Goal: Task Accomplishment & Management: Manage account settings

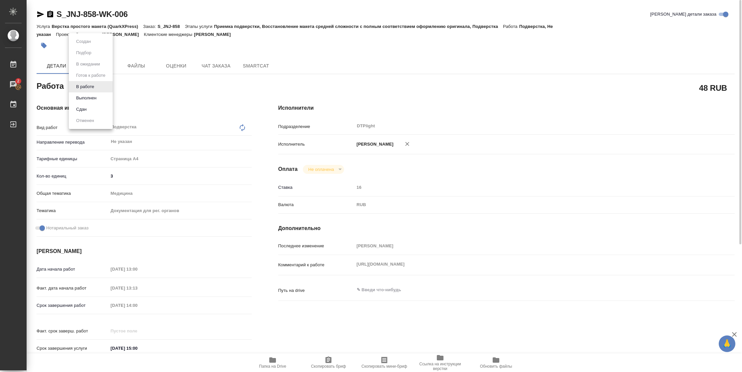
click at [91, 84] on body "🙏 .cls-1 fill:#fff; AWATERA Vasilyeva Natalia Работы 2 Чаты График Выйти S_JNJ-…" at bounding box center [371, 186] width 742 height 372
click at [92, 96] on button "Выполнен" at bounding box center [86, 97] width 24 height 7
type textarea "x"
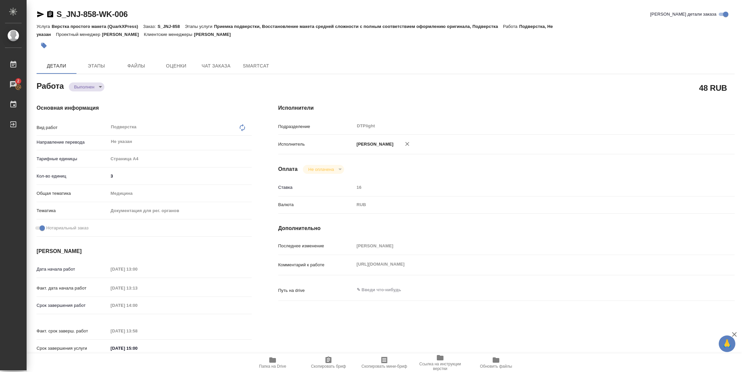
type textarea "x"
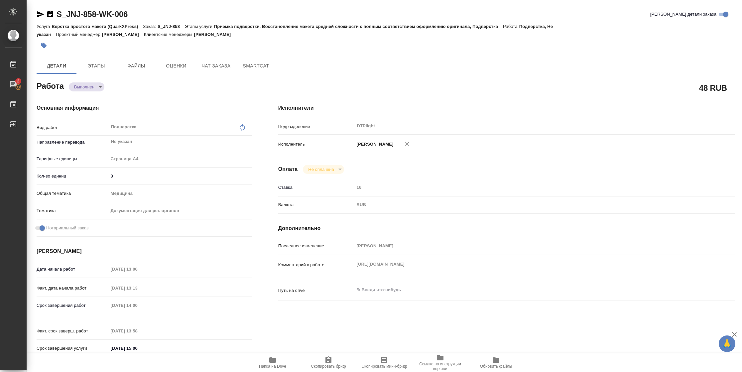
type textarea "x"
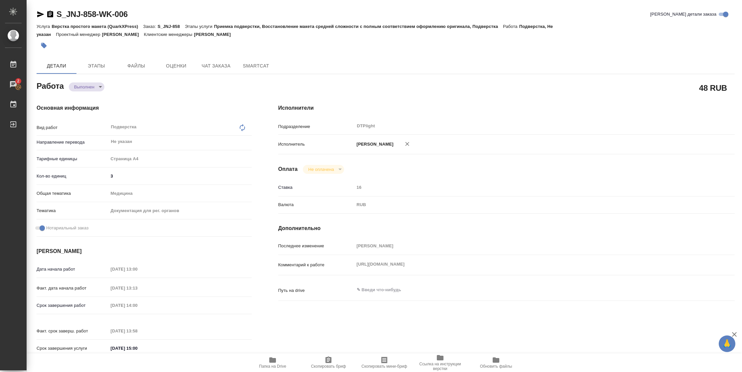
type textarea "x"
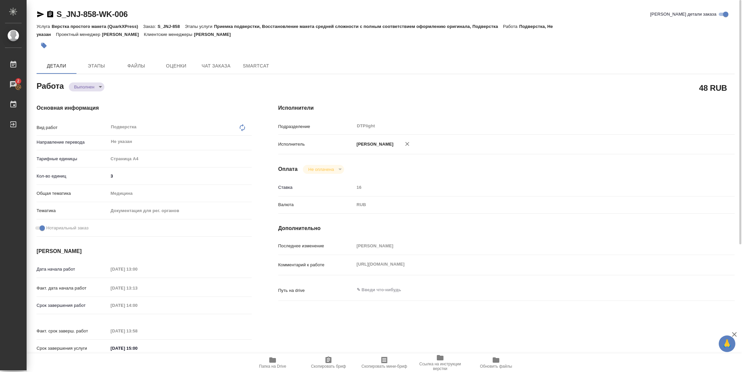
type textarea "x"
click at [41, 14] on icon "button" at bounding box center [40, 14] width 7 height 6
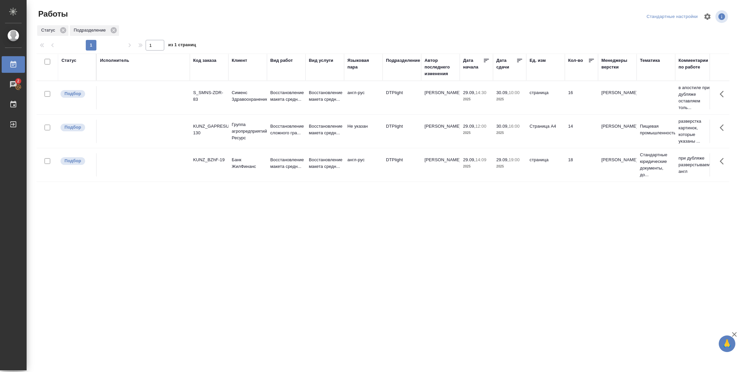
click at [301, 184] on div "Статус Исполнитель Код заказа Клиент Вид работ Вид услуги Языковая пара Подразд…" at bounding box center [383, 173] width 693 height 239
drag, startPoint x: 301, startPoint y: 184, endPoint x: 308, endPoint y: 176, distance: 10.6
click at [308, 176] on td "Восстановление макета средн..." at bounding box center [324, 164] width 39 height 23
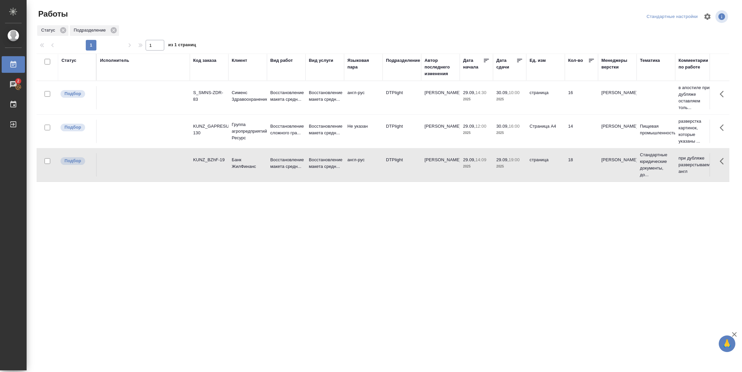
click at [308, 176] on td "Восстановление макета средн..." at bounding box center [324, 164] width 39 height 23
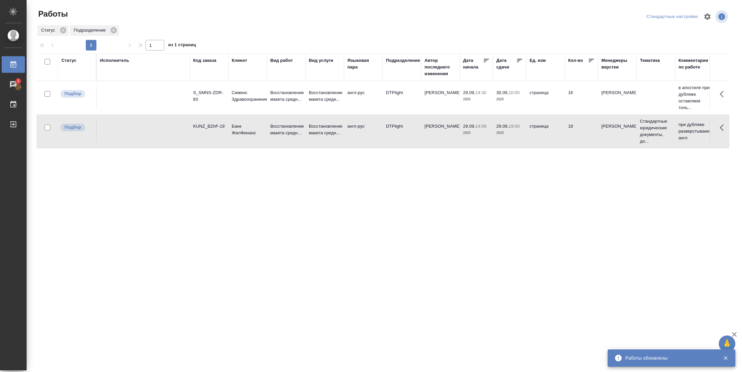
click at [67, 61] on div "Статус" at bounding box center [68, 60] width 15 height 7
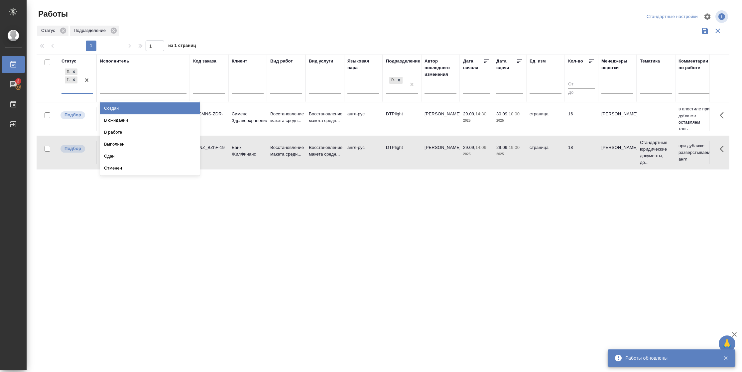
click at [78, 92] on div "Подбор Готов к работе" at bounding box center [70, 80] width 19 height 26
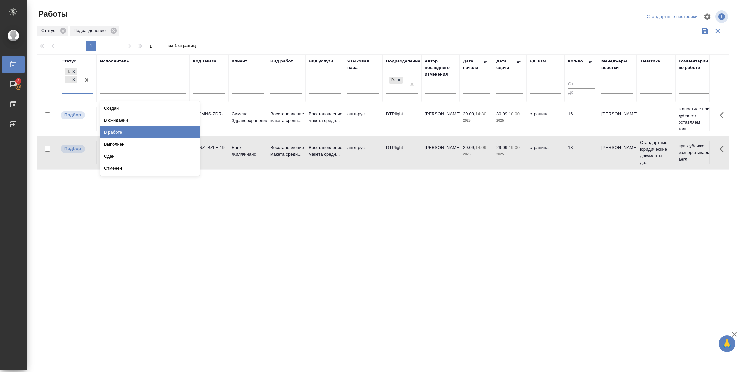
click at [125, 130] on div "В работе" at bounding box center [150, 132] width 100 height 12
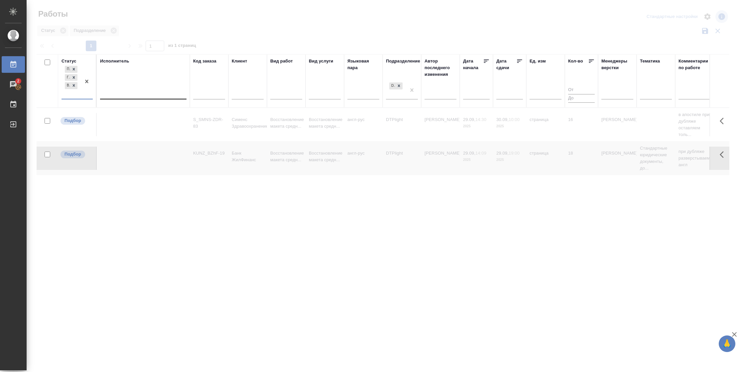
click at [125, 96] on div at bounding box center [143, 93] width 86 height 10
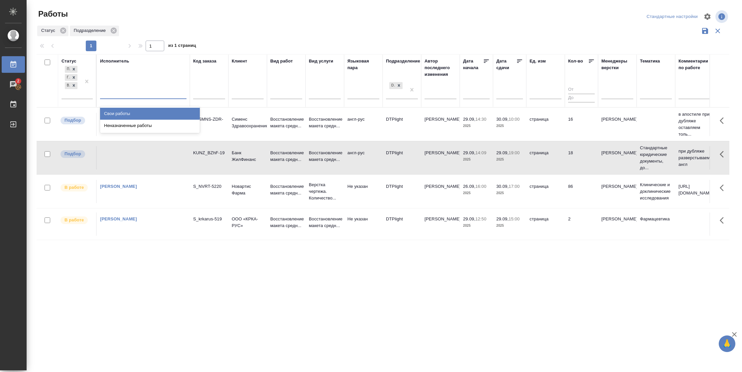
click at [123, 111] on div "Свои работы" at bounding box center [150, 114] width 100 height 12
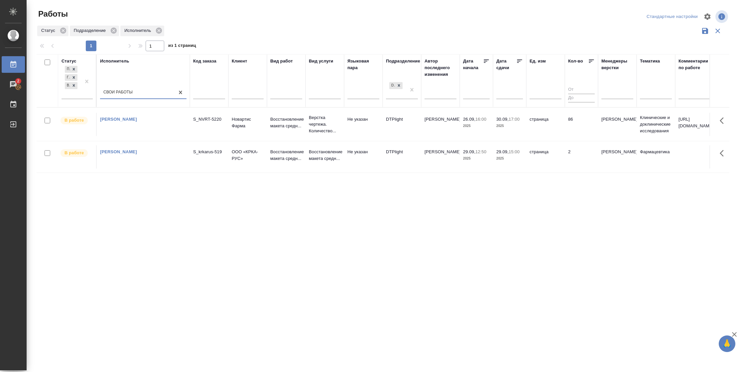
click at [517, 61] on icon at bounding box center [519, 60] width 5 height 3
click at [528, 130] on td "страница" at bounding box center [545, 123] width 39 height 23
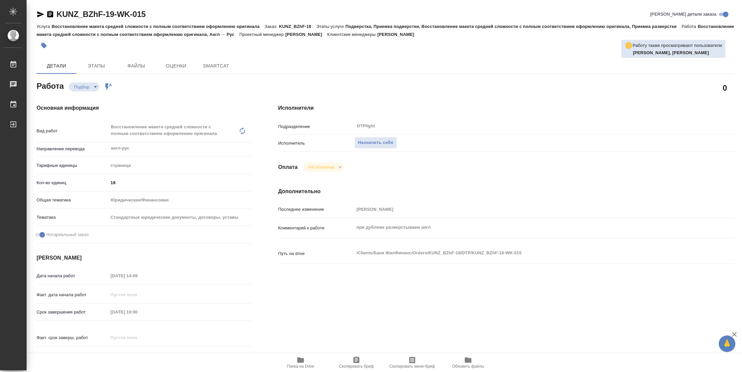
type textarea "x"
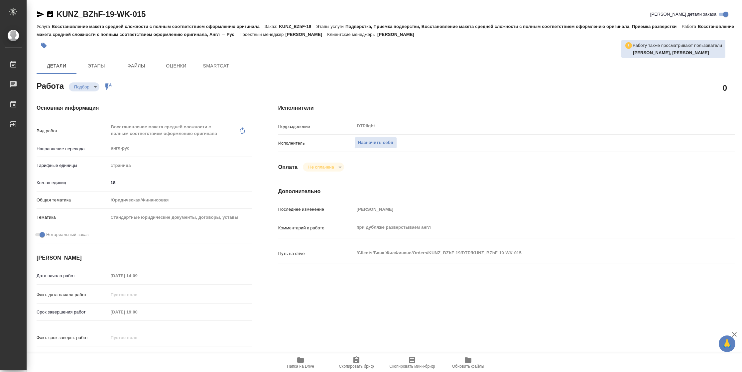
type textarea "x"
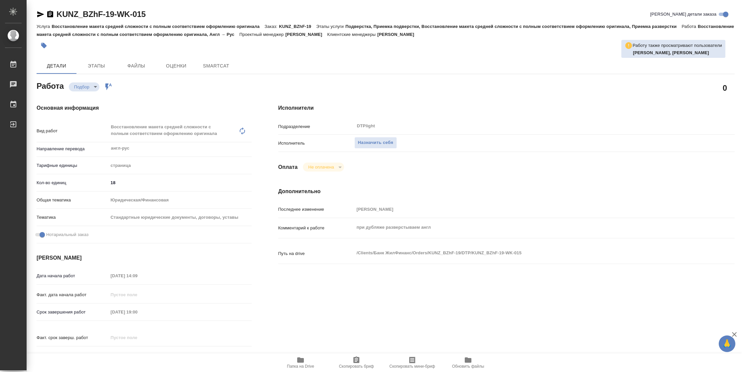
type textarea "x"
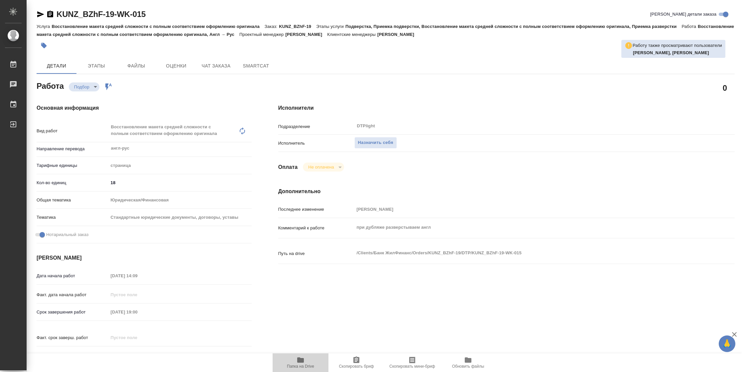
click at [303, 366] on span "Папка на Drive" at bounding box center [300, 366] width 27 height 5
type textarea "x"
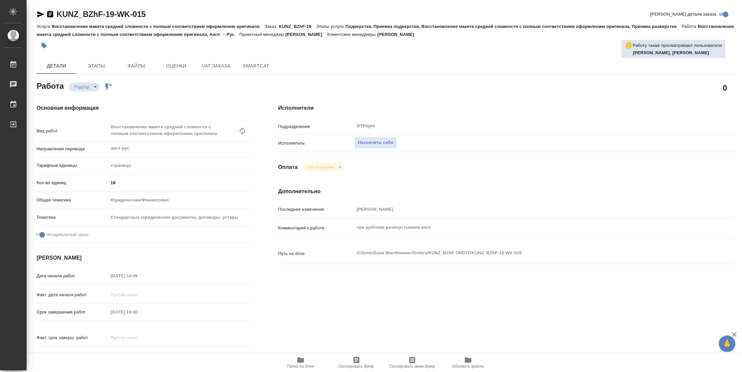
type textarea "x"
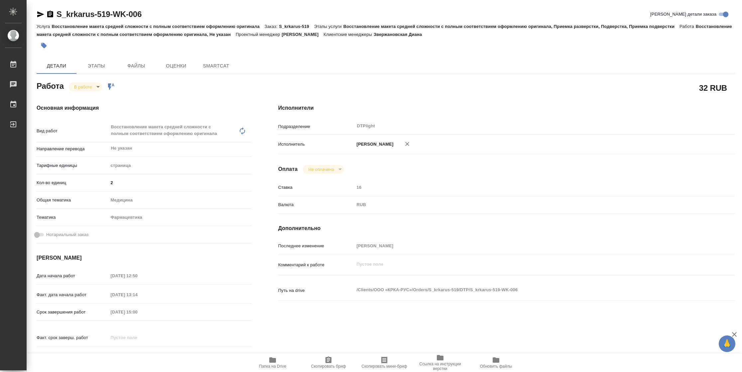
type textarea "x"
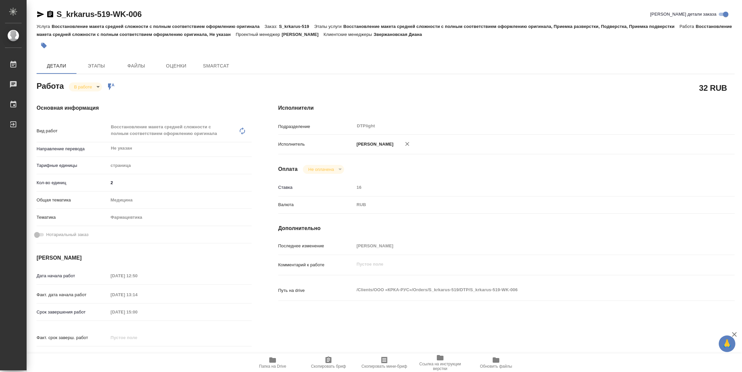
type textarea "x"
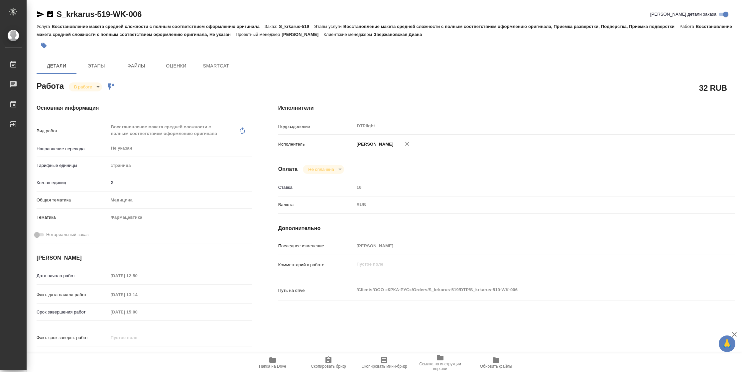
type textarea "x"
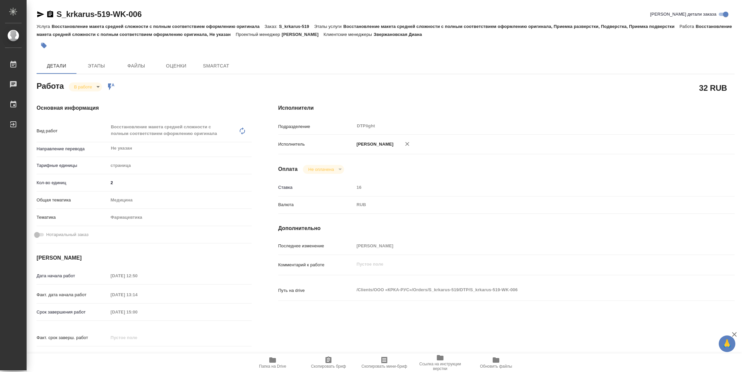
type textarea "x"
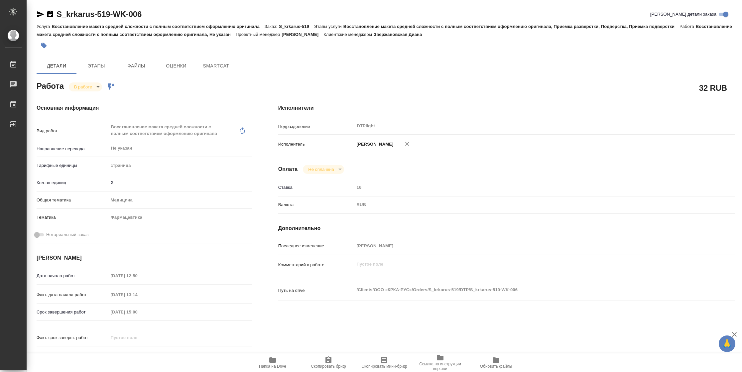
type textarea "x"
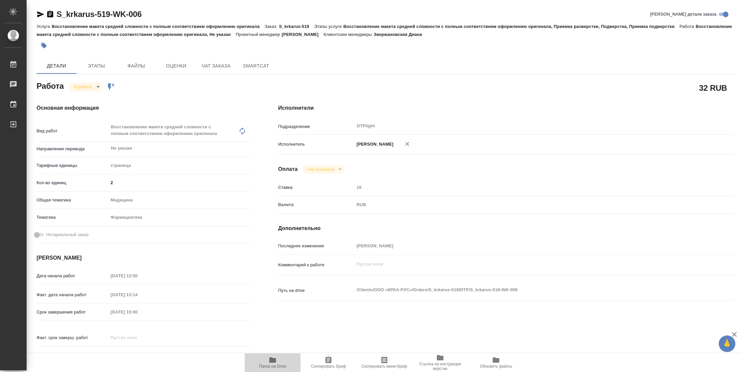
click at [266, 365] on span "Папка на Drive" at bounding box center [272, 366] width 27 height 5
type textarea "x"
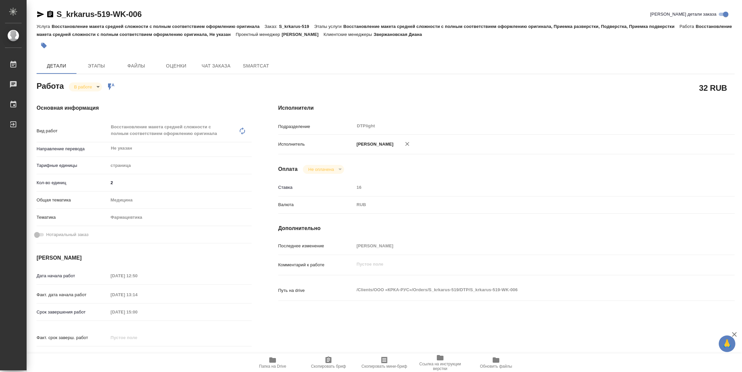
type textarea "x"
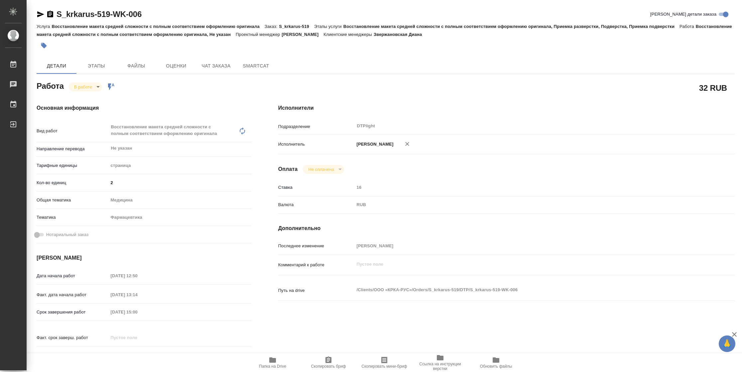
type textarea "x"
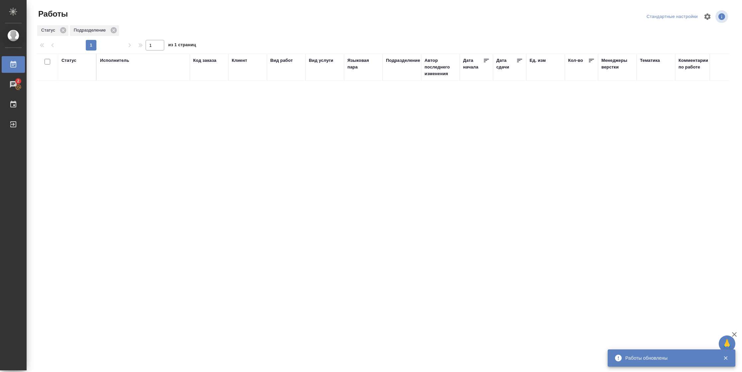
drag, startPoint x: 76, startPoint y: 59, endPoint x: 78, endPoint y: 64, distance: 5.1
click at [75, 59] on div "Статус" at bounding box center [68, 60] width 15 height 7
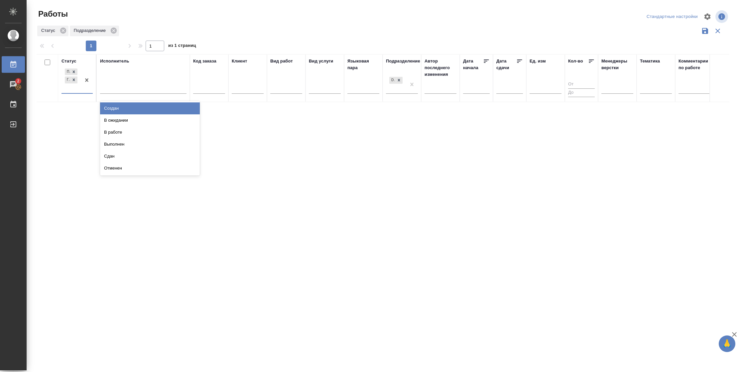
click at [87, 86] on div at bounding box center [87, 80] width 12 height 26
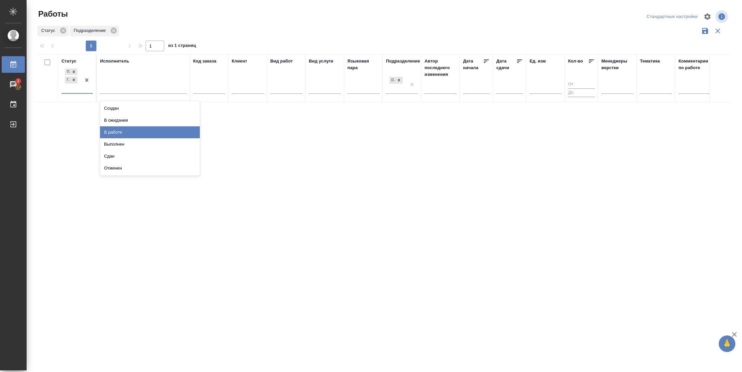
click at [127, 135] on div "В работе" at bounding box center [150, 132] width 100 height 12
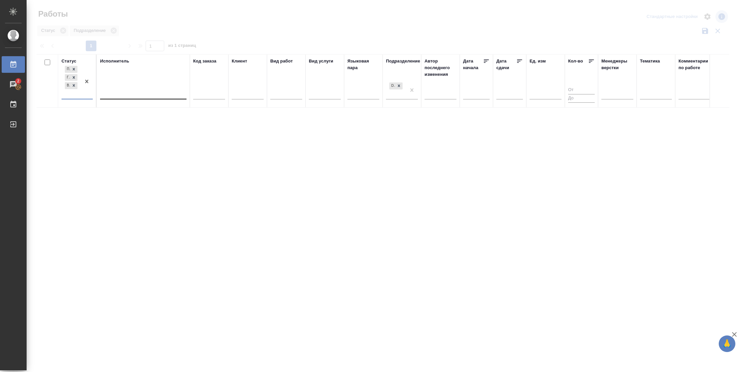
click at [135, 96] on div at bounding box center [143, 93] width 86 height 10
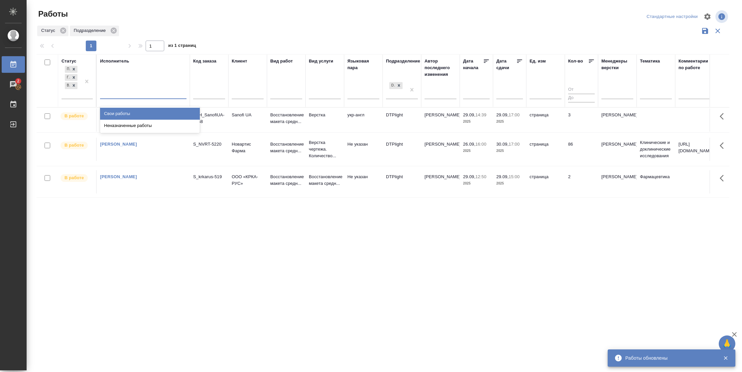
click at [137, 114] on div "Свои работы" at bounding box center [150, 114] width 100 height 12
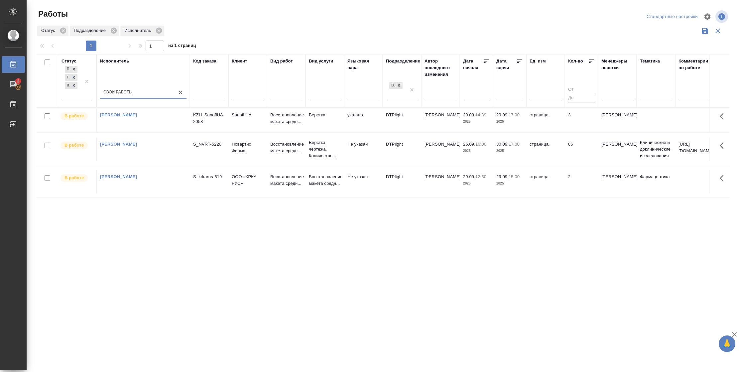
click at [596, 189] on td "2" at bounding box center [581, 181] width 33 height 23
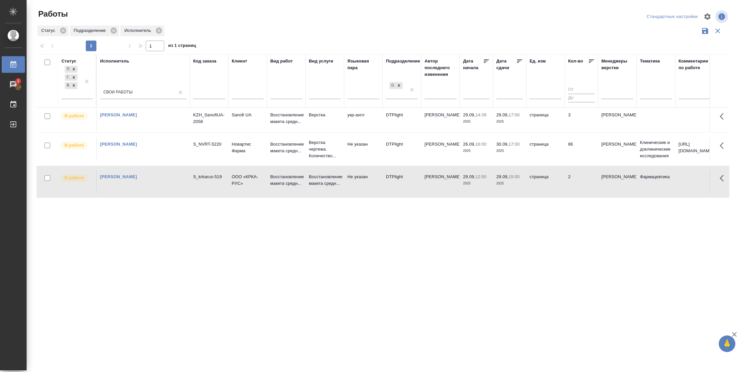
click at [596, 189] on td "2" at bounding box center [581, 181] width 33 height 23
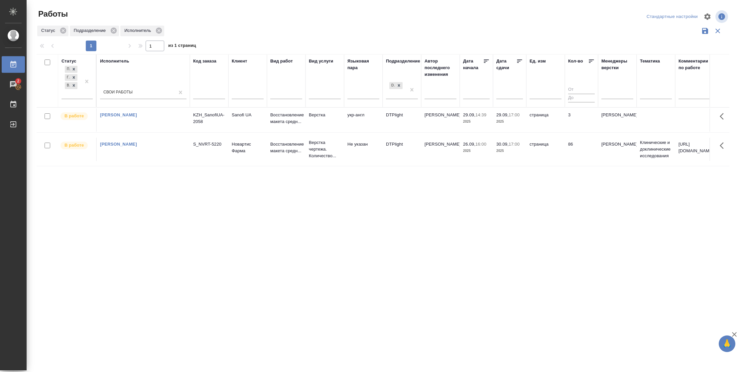
click at [563, 121] on td "страница" at bounding box center [545, 119] width 39 height 23
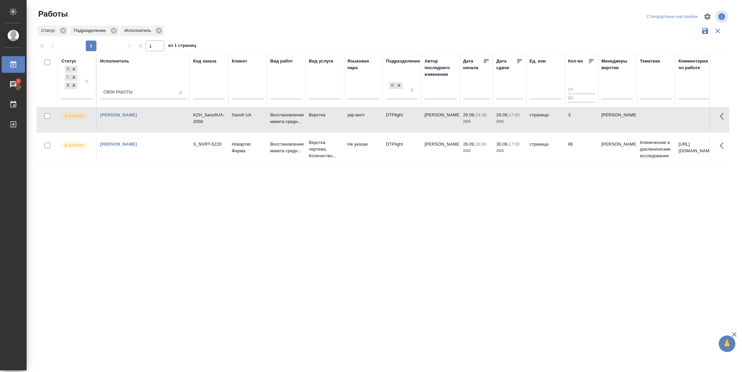
click at [563, 121] on td "страница" at bounding box center [545, 119] width 39 height 23
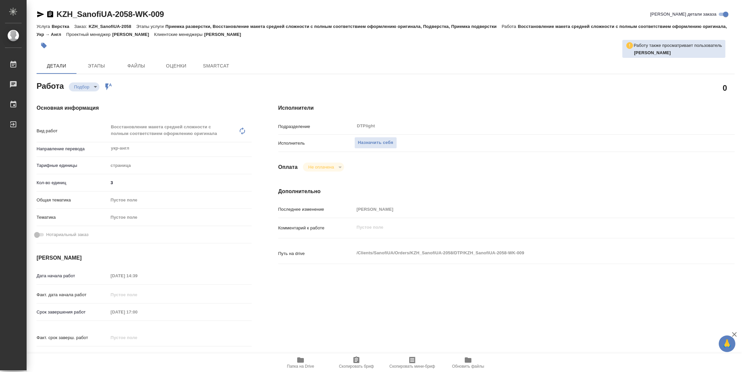
type textarea "x"
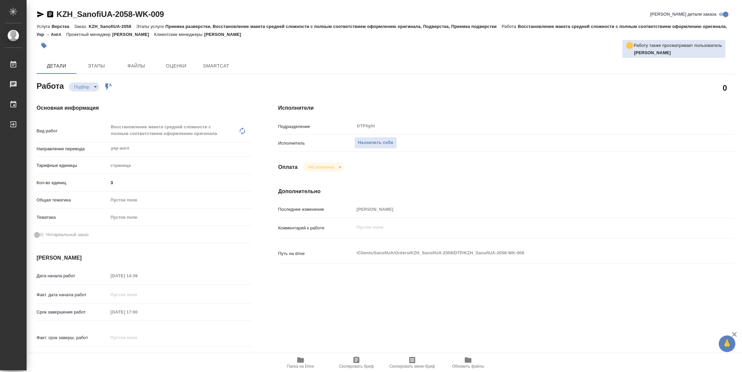
click at [300, 360] on icon "button" at bounding box center [300, 359] width 7 height 5
type textarea "x"
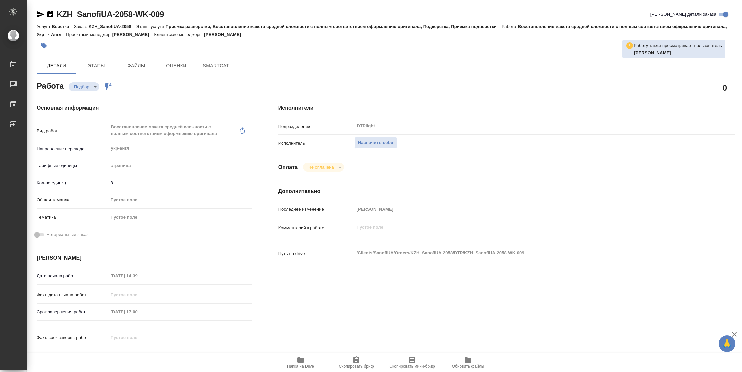
type textarea "x"
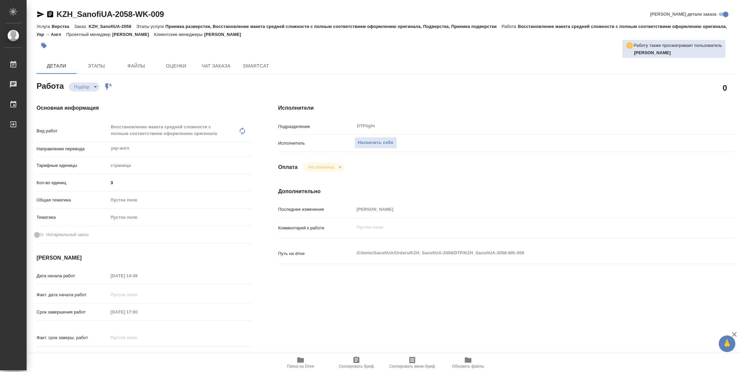
type textarea "x"
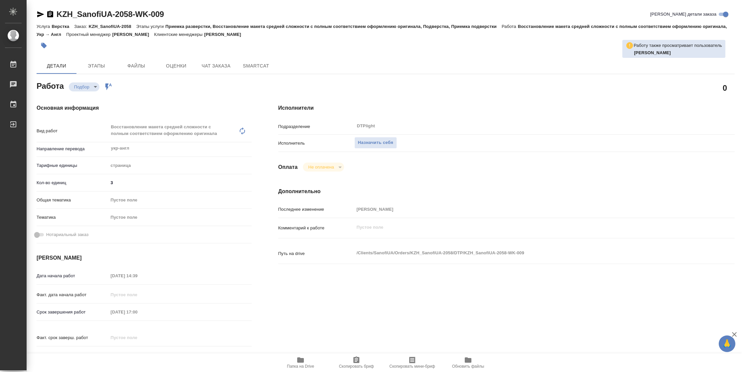
type textarea "x"
click at [370, 139] on span "Назначить себя" at bounding box center [375, 143] width 35 height 8
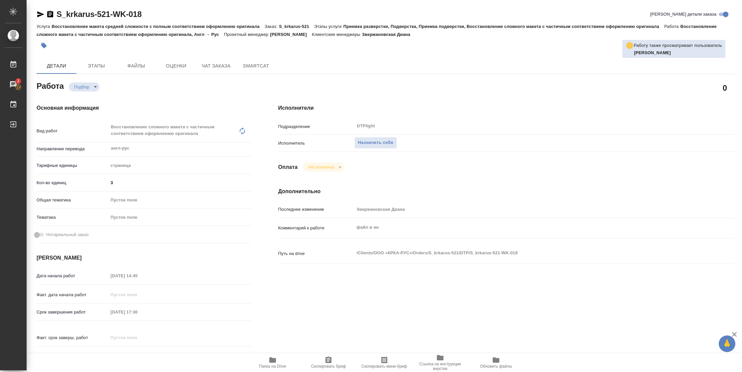
click at [282, 248] on span "Папка на Drive" at bounding box center [273, 362] width 48 height 13
click at [370, 143] on span "Назначить себя" at bounding box center [375, 143] width 35 height 8
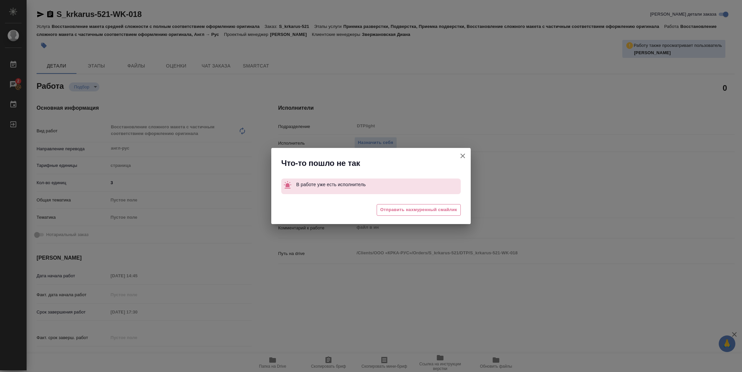
click at [466, 157] on icon "button" at bounding box center [463, 156] width 8 height 8
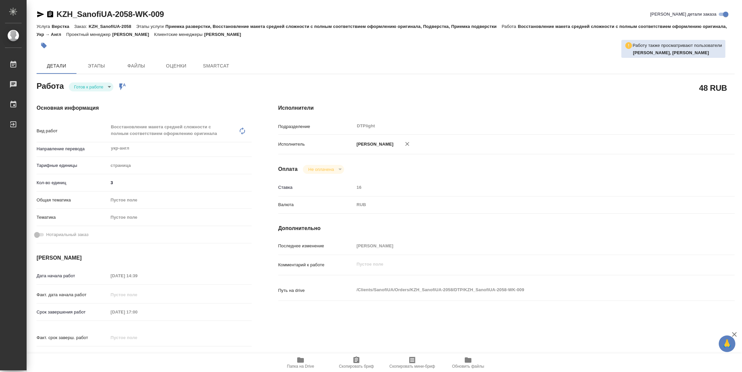
type textarea "x"
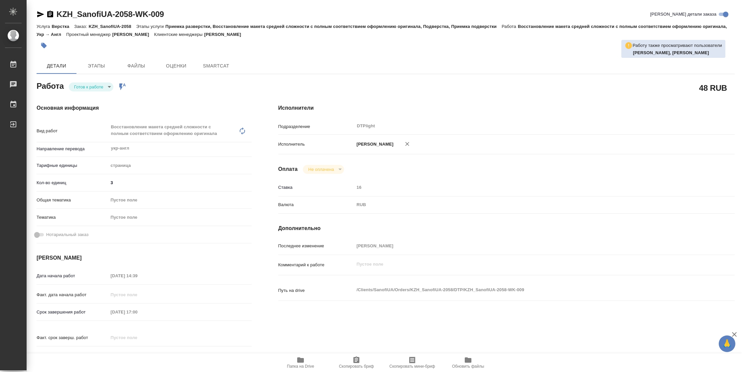
type textarea "x"
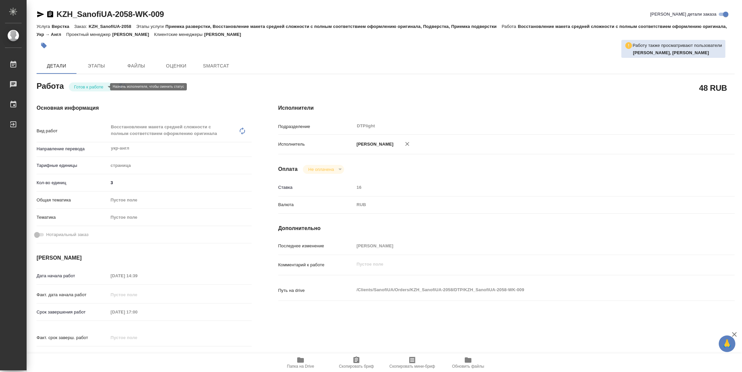
click at [83, 86] on body "🙏 .cls-1 fill:#fff; AWATERA Vasilyeva Natalia Работы Чаты График Выйти KZH_Sano…" at bounding box center [371, 186] width 742 height 372
type textarea "x"
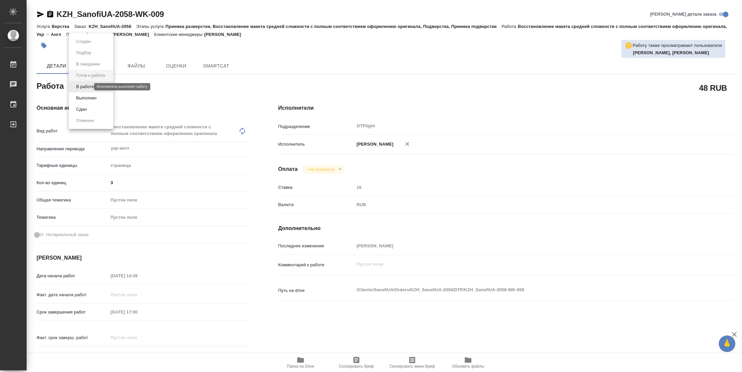
type textarea "x"
click at [83, 86] on button "В работе" at bounding box center [85, 86] width 22 height 7
type textarea "x"
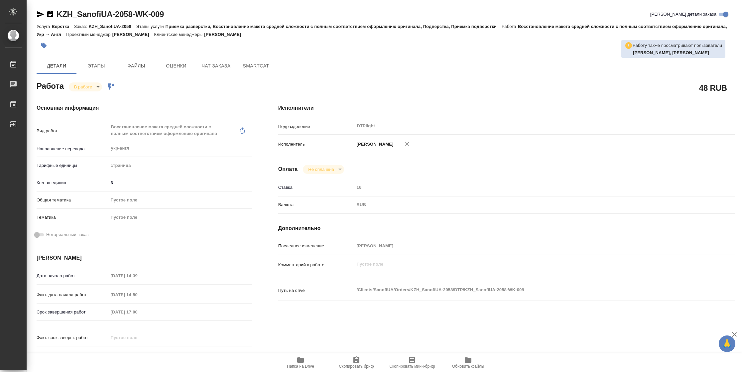
type textarea "x"
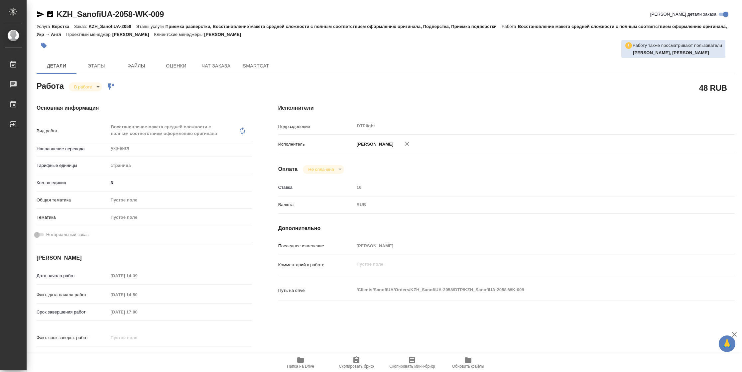
type textarea "x"
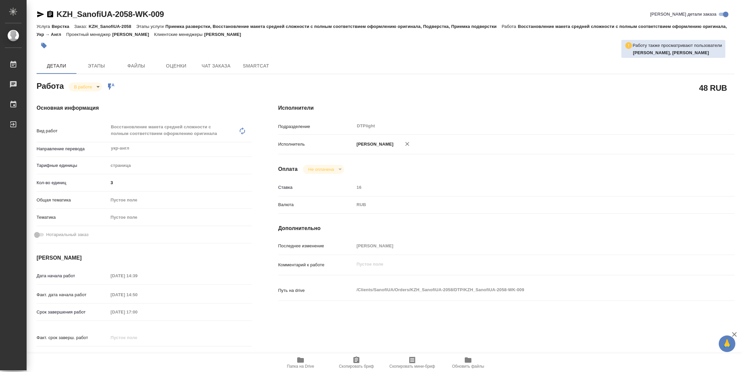
type textarea "x"
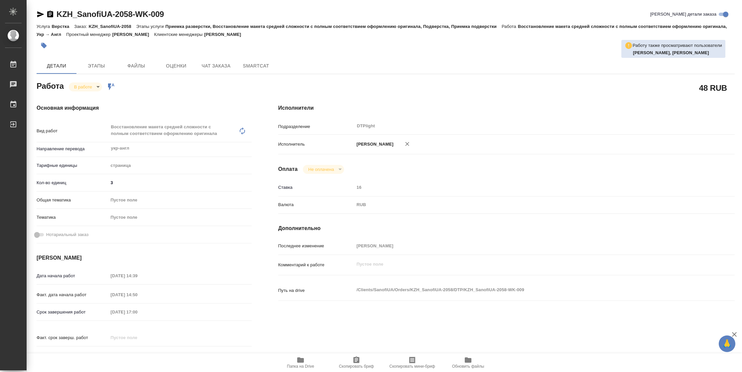
type textarea "x"
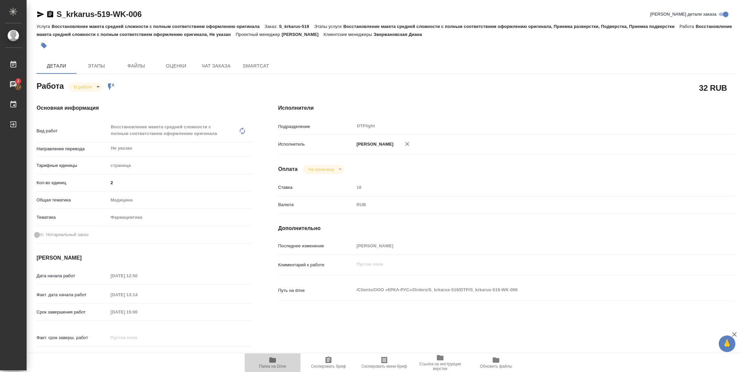
click at [287, 248] on span "Папка на Drive" at bounding box center [273, 362] width 48 height 13
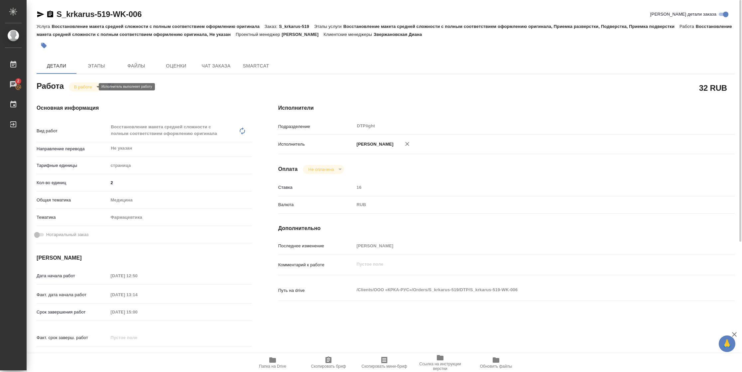
click at [84, 85] on body "🙏 .cls-1 fill:#fff; AWATERA Vasilyeva Natalia Работы 2 Чаты График Выйти S_krka…" at bounding box center [371, 186] width 742 height 372
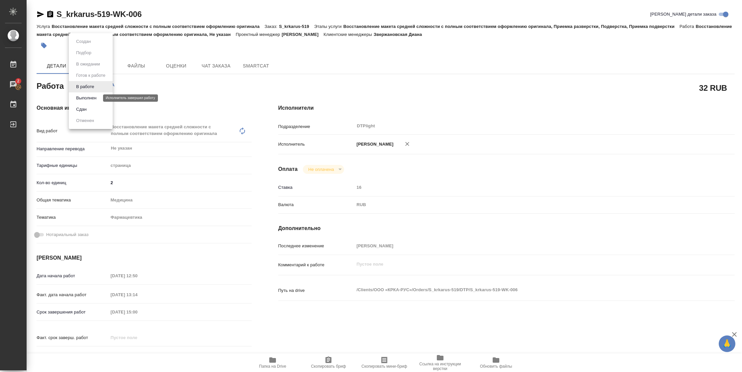
click at [88, 96] on button "Выполнен" at bounding box center [86, 97] width 24 height 7
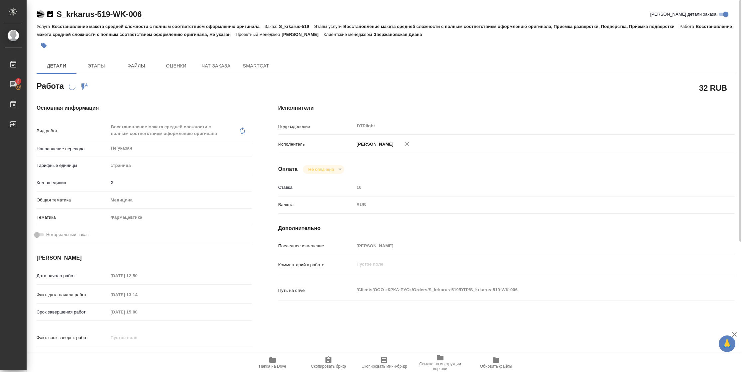
click at [39, 12] on icon "button" at bounding box center [40, 14] width 7 height 6
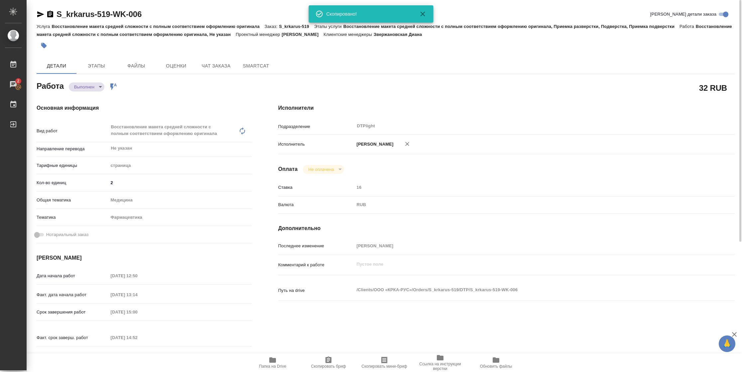
type textarea "x"
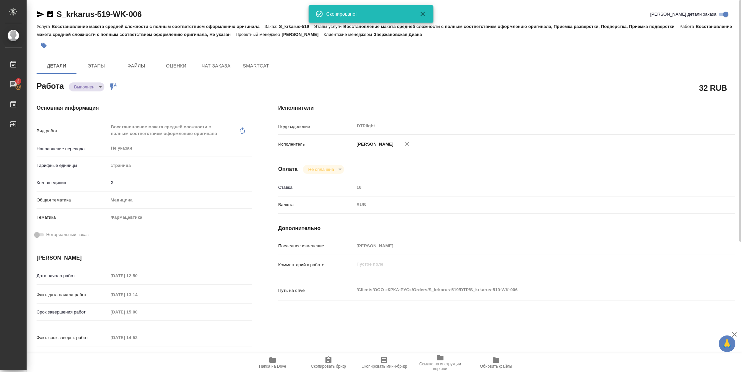
type textarea "x"
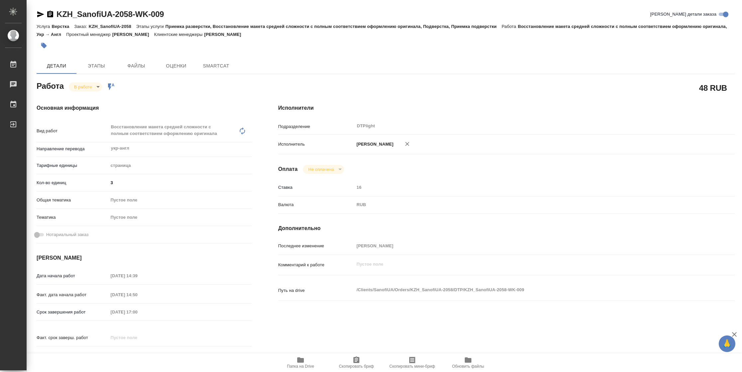
type textarea "x"
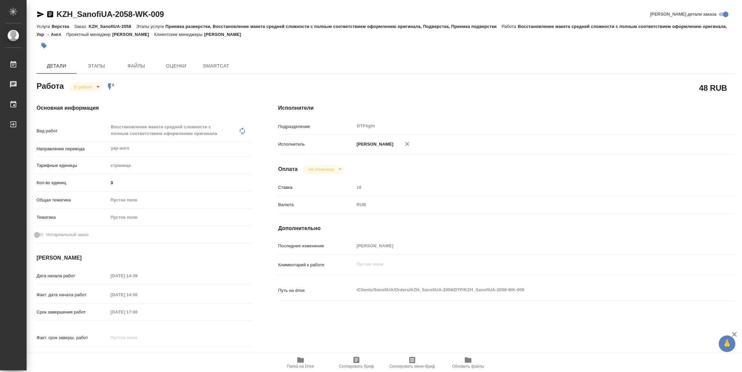
type textarea "x"
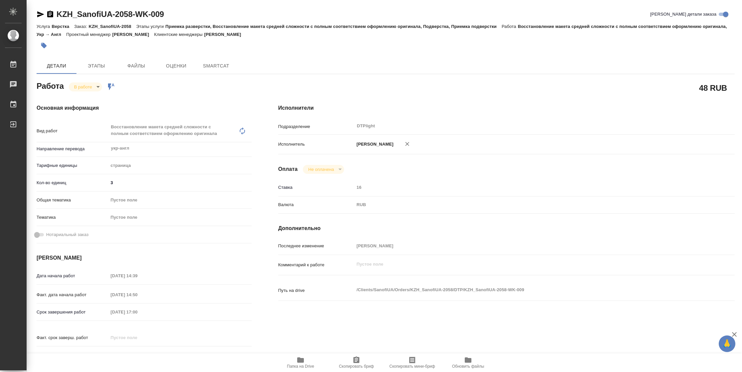
type textarea "x"
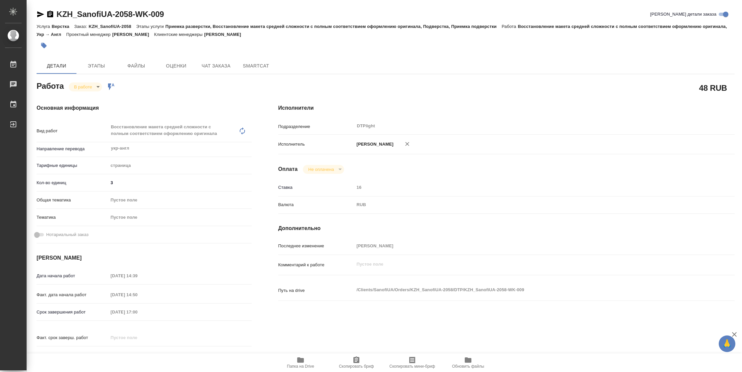
type textarea "x"
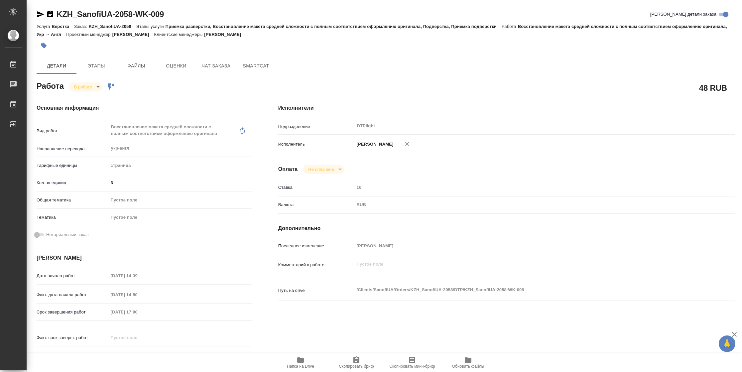
type textarea "x"
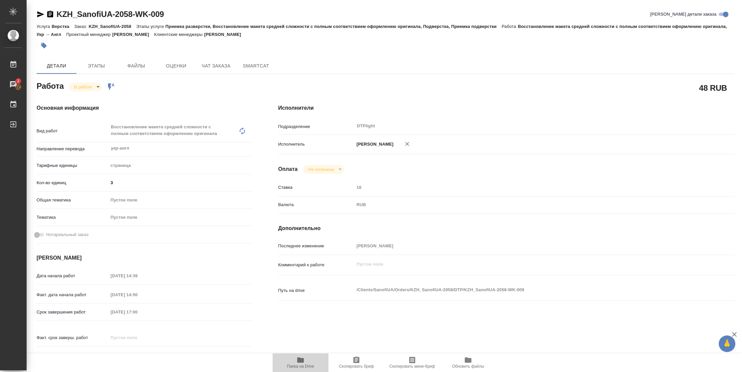
click at [292, 371] on button "Папка на Drive" at bounding box center [301, 362] width 56 height 19
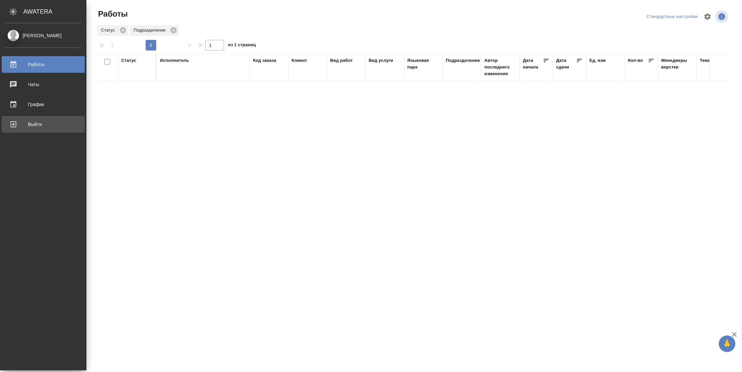
click at [8, 128] on div "Выйти" at bounding box center [43, 124] width 76 height 10
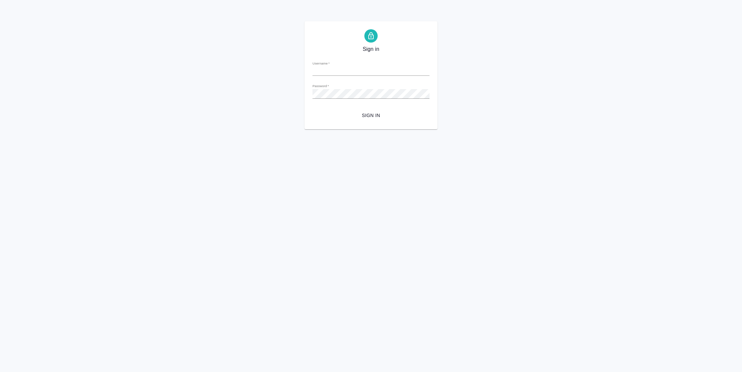
type input "n.vasilyeva@awatera.com"
click at [382, 114] on span "Sign in" at bounding box center [371, 115] width 106 height 8
